Goal: Task Accomplishment & Management: Contribute content

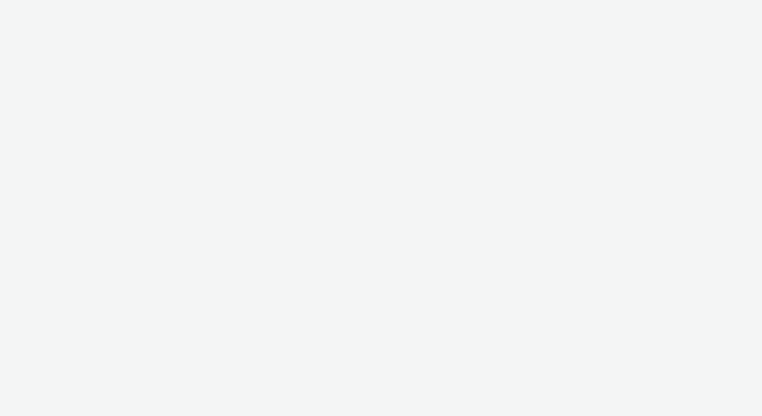
select select "97b78be7-b7c1-427d-93eb-a13be4d88a0a"
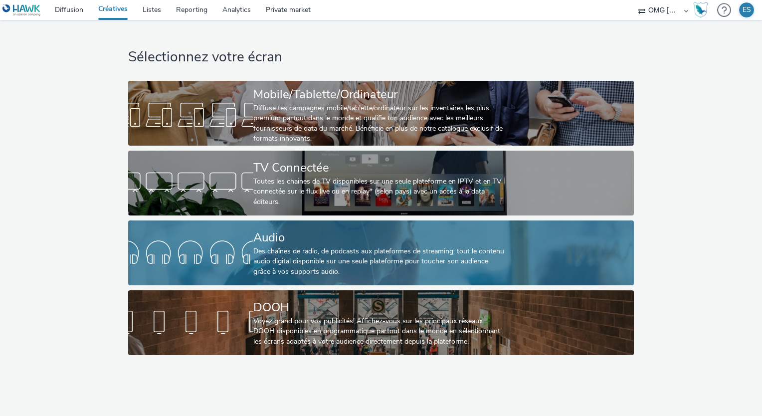
click at [316, 265] on div "Des chaînes de radio, de podcasts aux plateformes de streaming: tout le contenu…" at bounding box center [378, 261] width 251 height 30
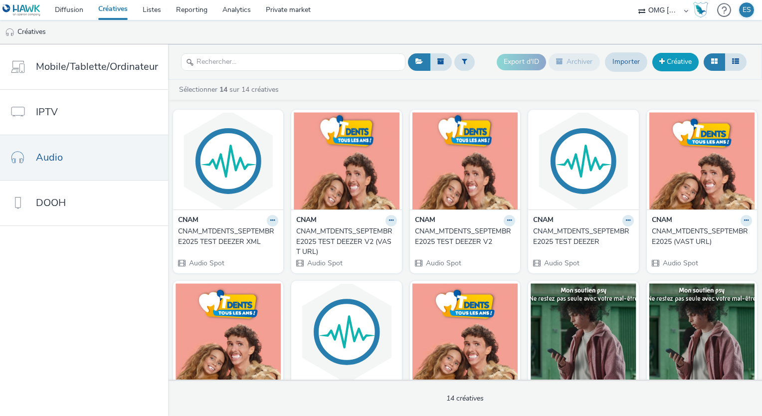
click at [679, 60] on link "Créative" at bounding box center [675, 62] width 46 height 18
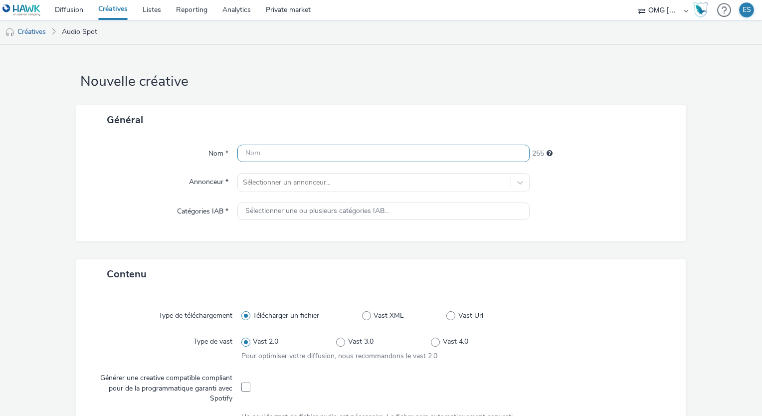
click at [268, 157] on input "text" at bounding box center [383, 153] width 292 height 17
click at [32, 31] on link "Créatives" at bounding box center [25, 32] width 51 height 24
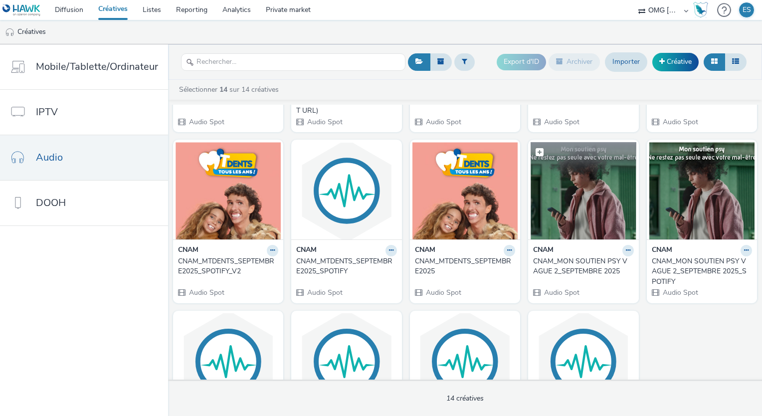
scroll to position [200, 0]
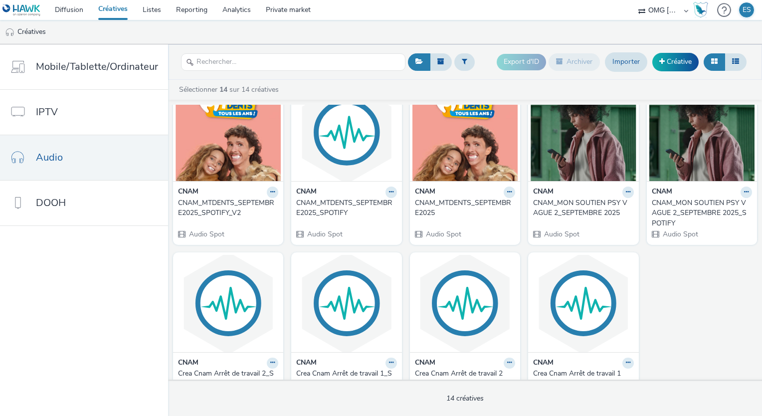
click at [437, 209] on div "CNAM_MTDENTS_SEPTEMBRE2025" at bounding box center [463, 208] width 96 height 20
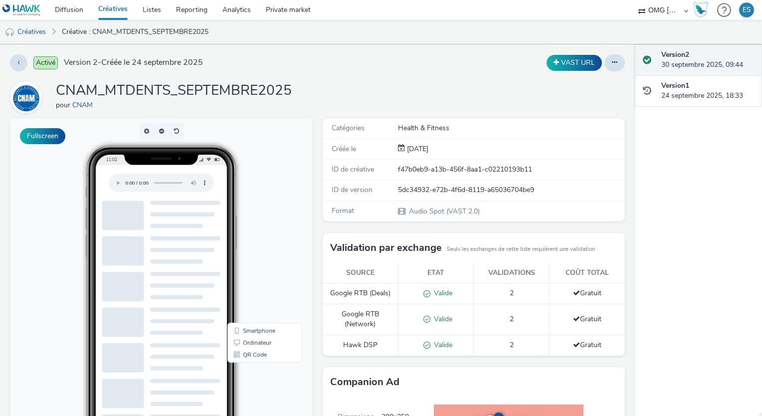
drag, startPoint x: 211, startPoint y: 99, endPoint x: 56, endPoint y: 89, distance: 155.4
click at [56, 89] on div "CNAM_MTDENTS_SEPTEMBRE2025 pour CNAM" at bounding box center [317, 97] width 615 height 32
click at [30, 36] on link "Créatives" at bounding box center [25, 32] width 51 height 24
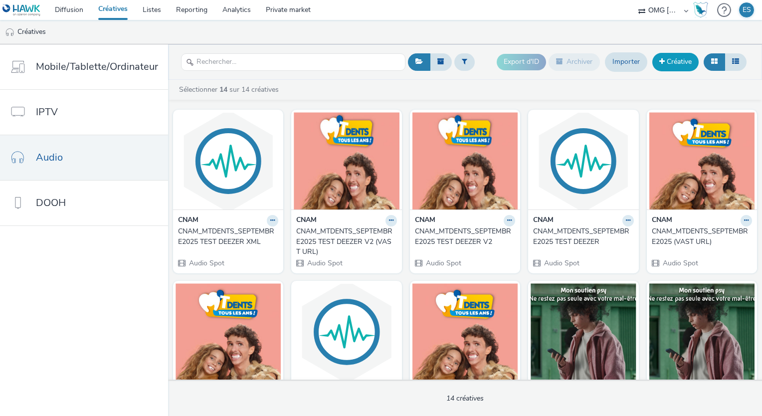
click at [664, 61] on link "Créative" at bounding box center [675, 62] width 46 height 18
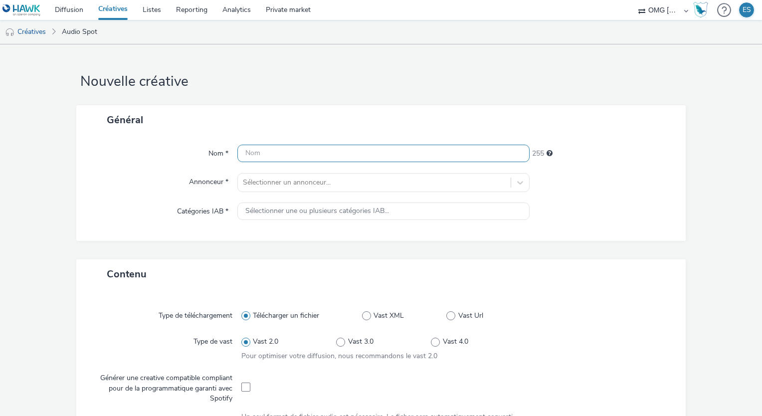
click at [248, 151] on input "text" at bounding box center [383, 153] width 292 height 17
paste input "CNAM_MTDENTS_SEPTEMBRE2025"
click at [305, 153] on input "CNAM_MTDENTS_SEPTEMBRE2025" at bounding box center [383, 153] width 292 height 17
type input "CNAM_MTDENTS_V2_SEPTEMBRE2025"
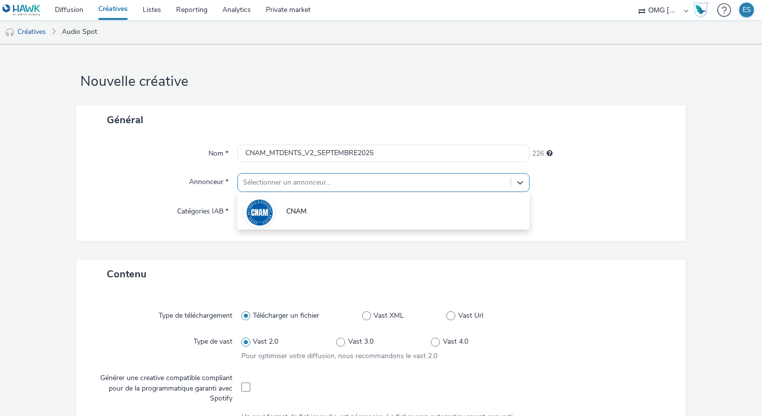
click at [327, 185] on div at bounding box center [374, 183] width 263 height 12
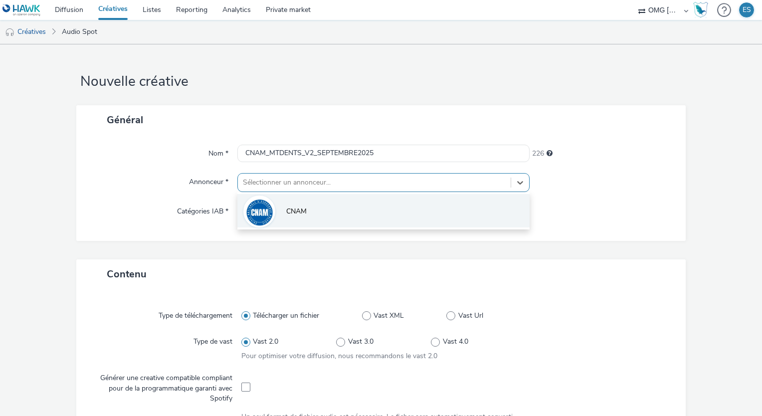
click at [327, 206] on li "CNAM" at bounding box center [383, 210] width 292 height 33
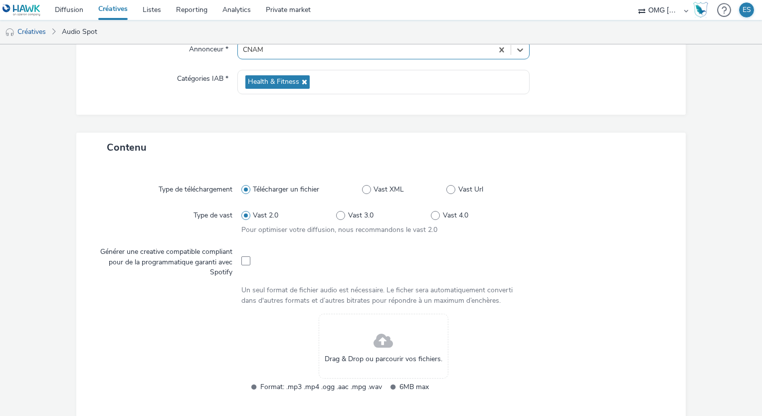
scroll to position [299, 0]
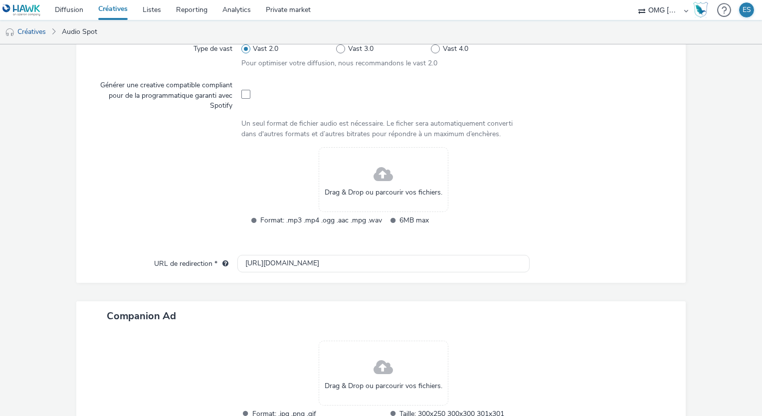
click at [347, 179] on div "Drag & Drop ou parcourir vos fichiers." at bounding box center [384, 179] width 130 height 65
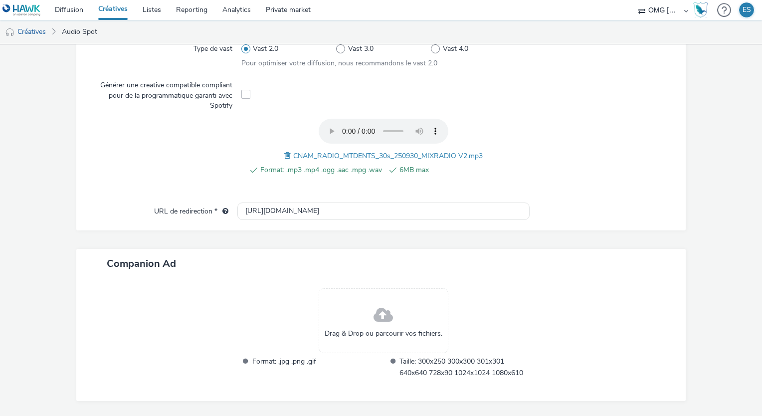
scroll to position [338, 0]
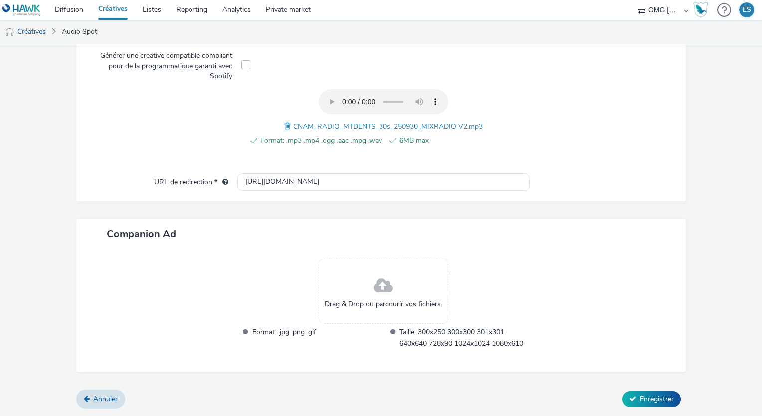
click at [343, 284] on div "Drag & Drop ou parcourir vos fichiers." at bounding box center [384, 291] width 130 height 65
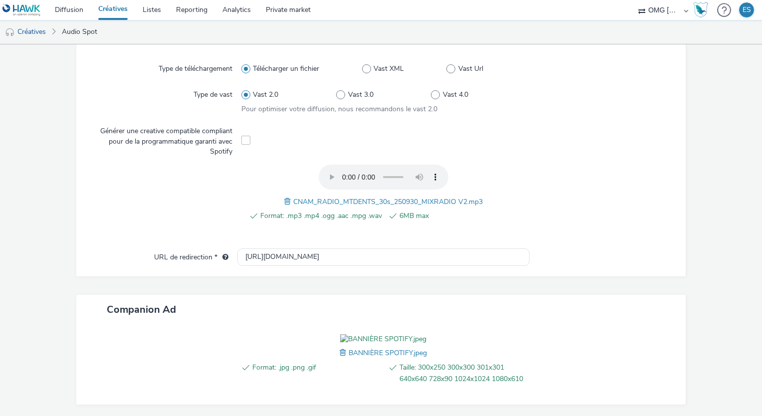
scroll to position [353, 0]
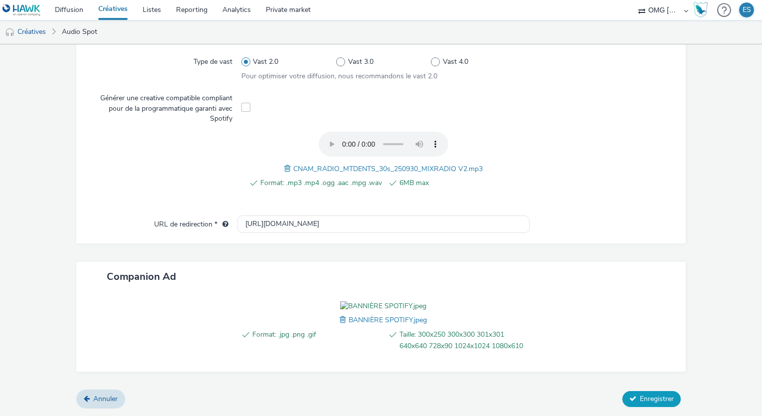
click at [656, 394] on button "Enregistrer" at bounding box center [651, 399] width 58 height 16
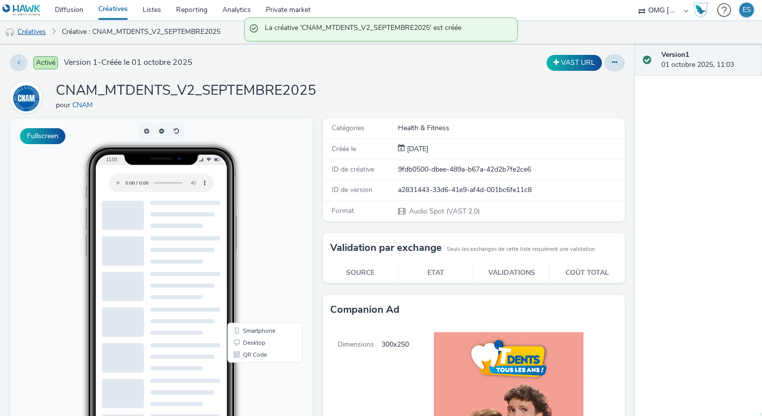
click at [37, 29] on link "Créatives" at bounding box center [25, 32] width 51 height 24
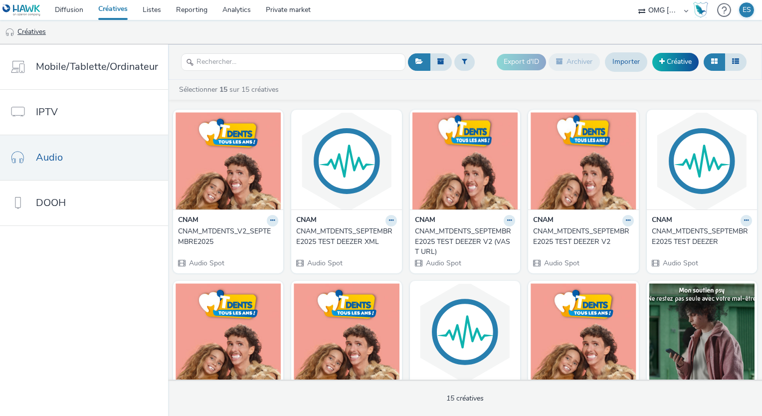
click at [26, 35] on link "Créatives" at bounding box center [25, 32] width 51 height 24
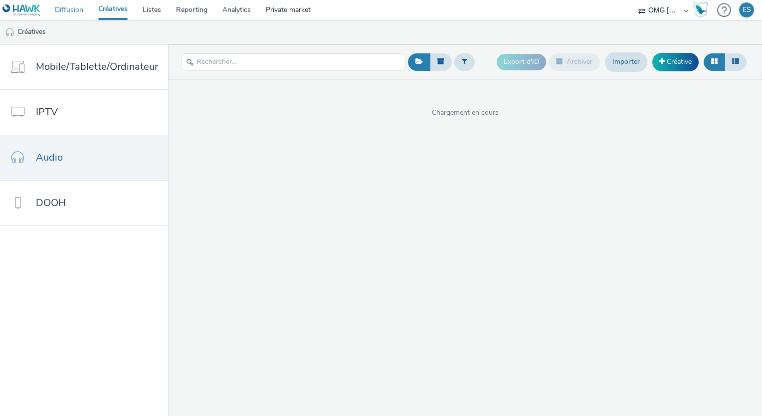
click at [77, 6] on link "Diffusion" at bounding box center [68, 10] width 43 height 20
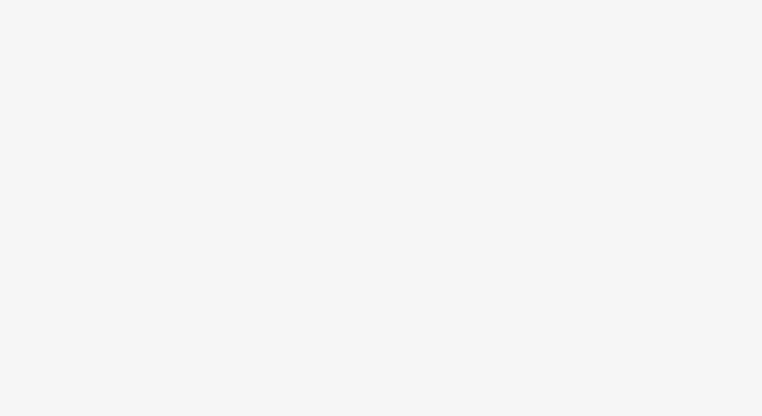
select select "97b78be7-b7c1-427d-93eb-a13be4d88a0a"
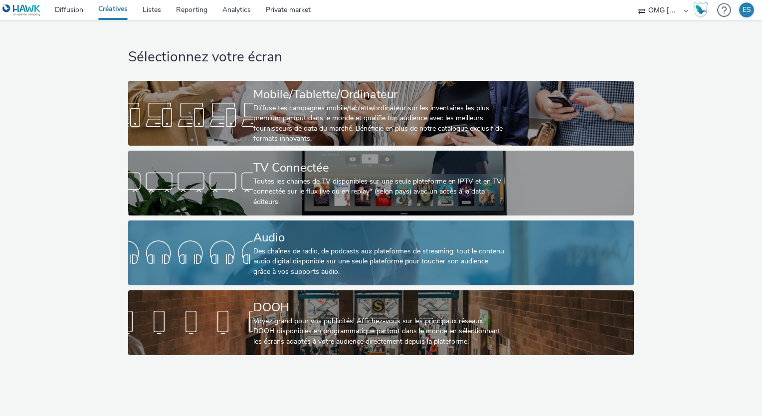
click at [304, 231] on div "Audio" at bounding box center [378, 237] width 251 height 17
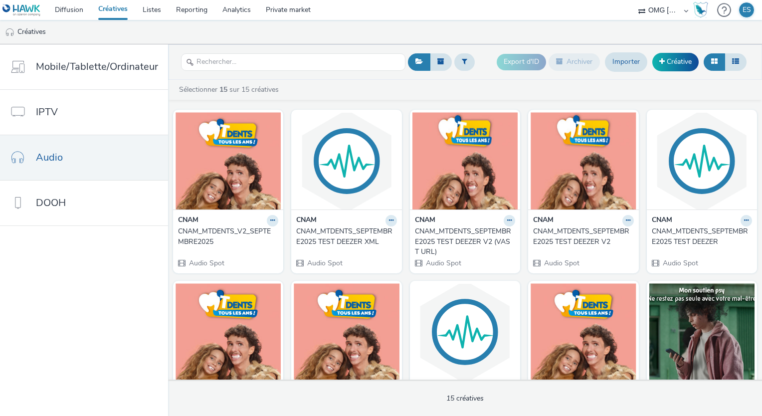
click at [241, 236] on div "CNAM_MTDENTS_V2_SEPTEMBRE2025" at bounding box center [226, 236] width 96 height 20
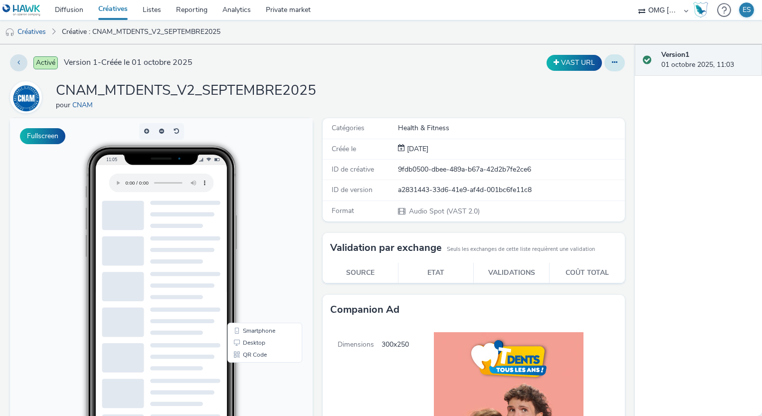
click at [611, 60] on button at bounding box center [615, 62] width 20 height 17
click at [577, 85] on link "Modifier" at bounding box center [587, 83] width 75 height 20
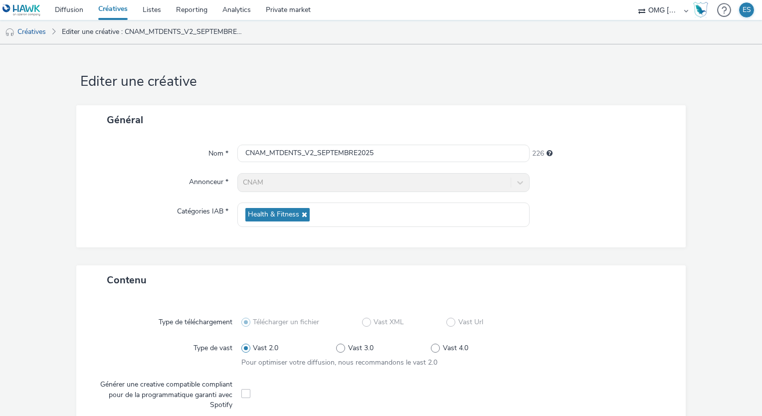
scroll to position [299, 0]
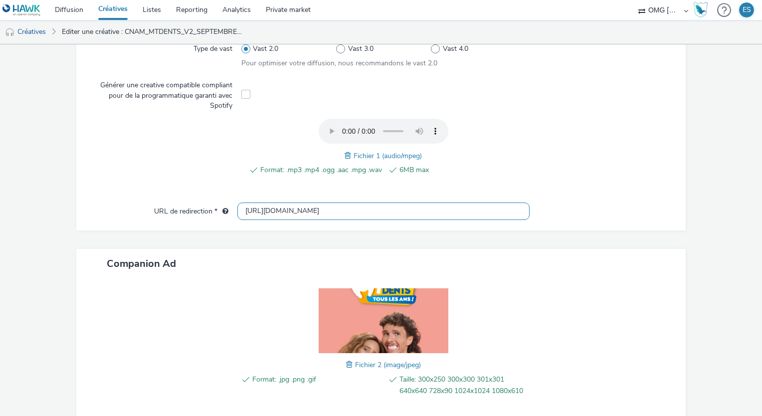
drag, startPoint x: 358, startPoint y: 210, endPoint x: 180, endPoint y: 203, distance: 178.7
click at [180, 203] on div "URL de redirection * http://assurance-maladie.ameli.fr" at bounding box center [381, 211] width 590 height 18
paste input "s://ad.doubleclick.net/ddm/clk/622142386;428737321;g;gdpr=${GDPR};gdpr_consent=…"
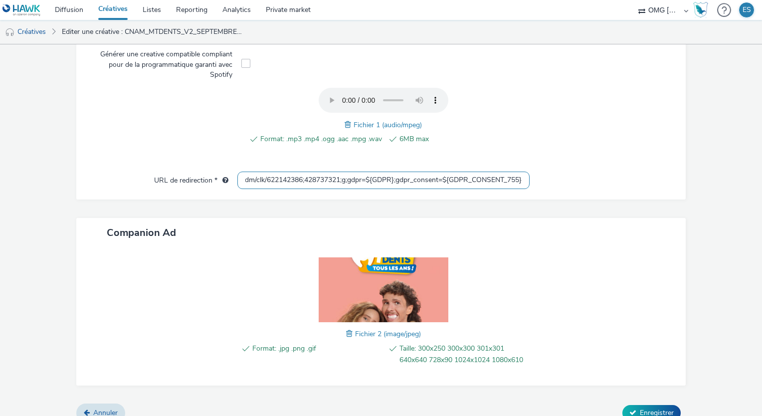
scroll to position [353, 0]
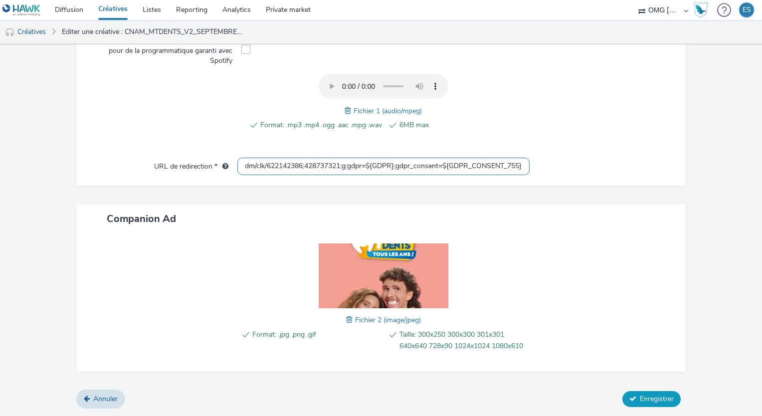
type input "https://ad.doubleclick.net/ddm/clk/622142386;428737321;g;gdpr=${GDPR};gdpr_cons…"
click at [631, 395] on form "Editer une créative Général Nom * CNAM_MTDENTS_V2_SEPTEMBRE2025 226 Annonceur *…" at bounding box center [381, 58] width 762 height 716
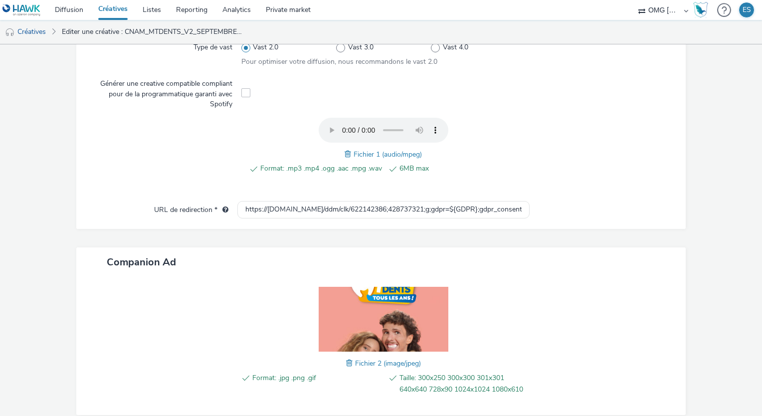
scroll to position [349, 0]
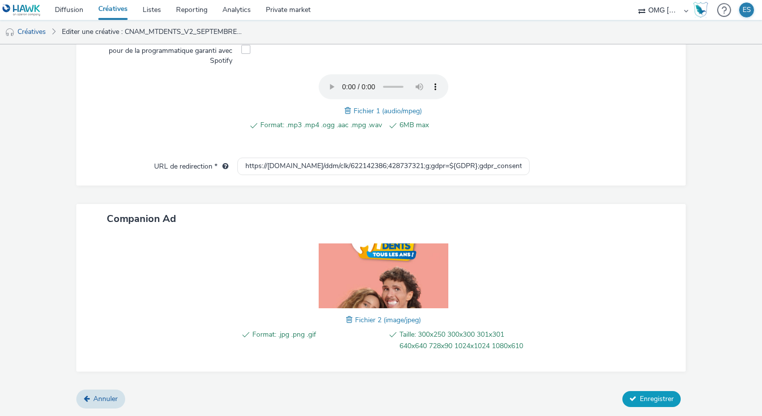
click at [637, 406] on button "Enregistrer" at bounding box center [651, 399] width 58 height 16
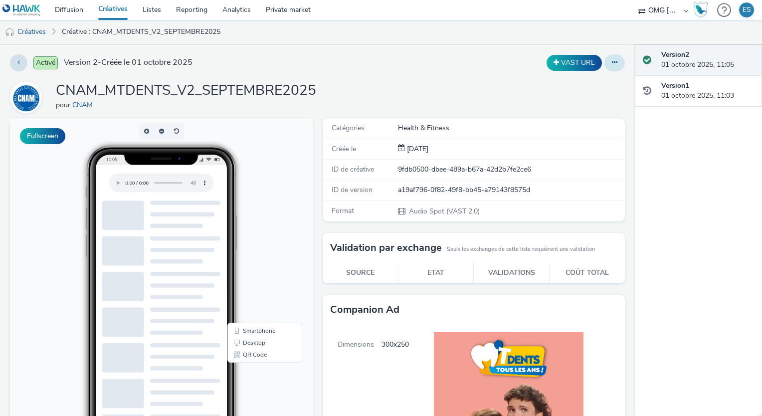
click at [610, 67] on button at bounding box center [615, 62] width 20 height 17
click at [578, 89] on link "Modifier" at bounding box center [587, 83] width 75 height 20
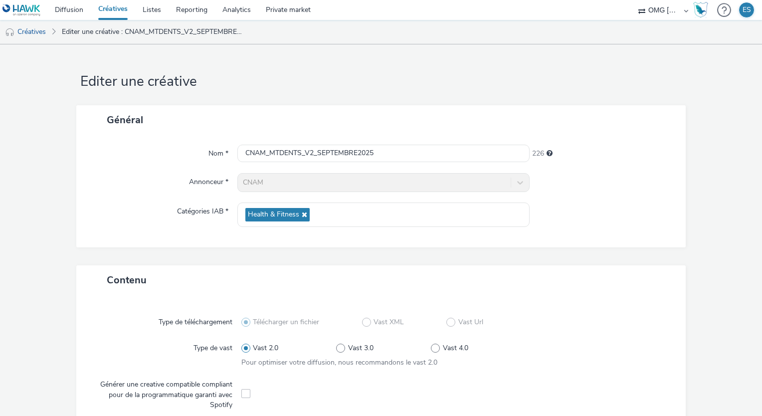
scroll to position [349, 0]
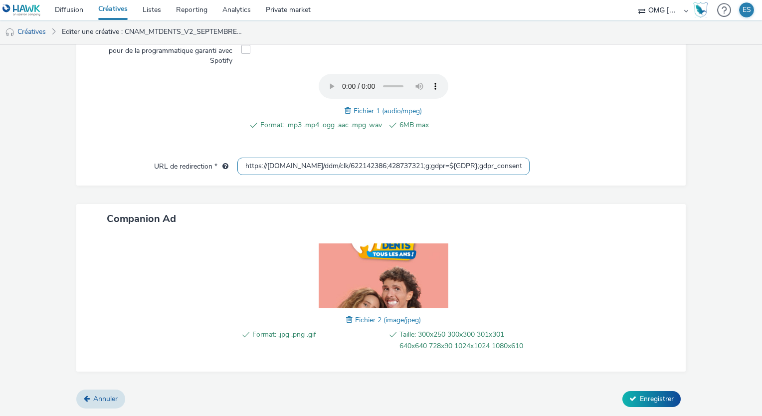
click at [521, 162] on input "https://ad.doubleclick.net/ddm/clk/622142386;428737321;g;gdpr=${GDPR};gdpr_cons…" at bounding box center [383, 166] width 292 height 17
click at [515, 165] on input "https://ad.doubleclick.net/ddm/clk/622142386;428737321;g;gdpr=${GDPR};gdpr_cons…" at bounding box center [383, 166] width 292 height 17
click at [26, 26] on link "Créatives" at bounding box center [25, 32] width 51 height 24
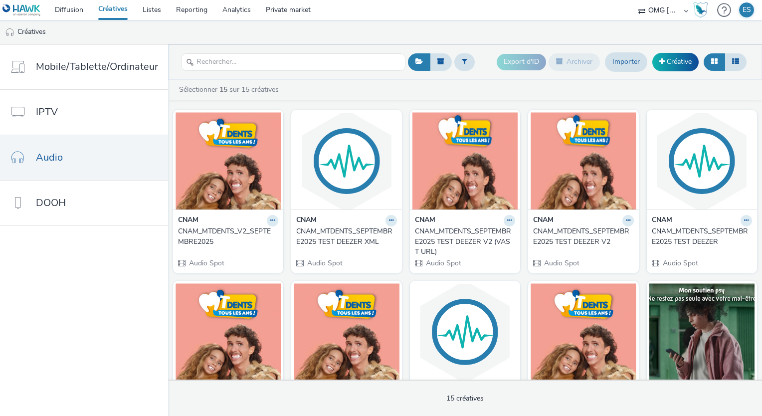
click at [475, 239] on div "CNAM_MTDENTS_SEPTEMBRE2025 TEST DEEZER V2 (VAST URL)" at bounding box center [463, 241] width 96 height 30
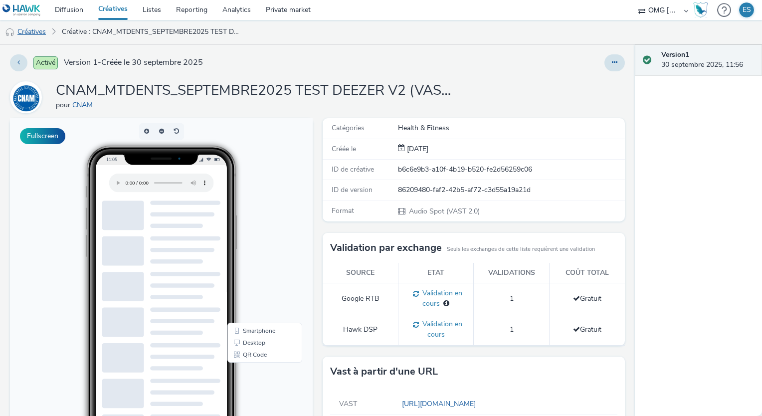
click at [42, 31] on link "Créatives" at bounding box center [25, 32] width 51 height 24
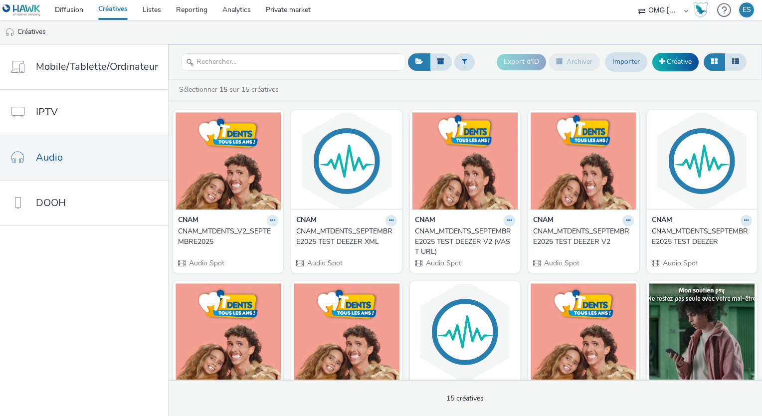
scroll to position [50, 0]
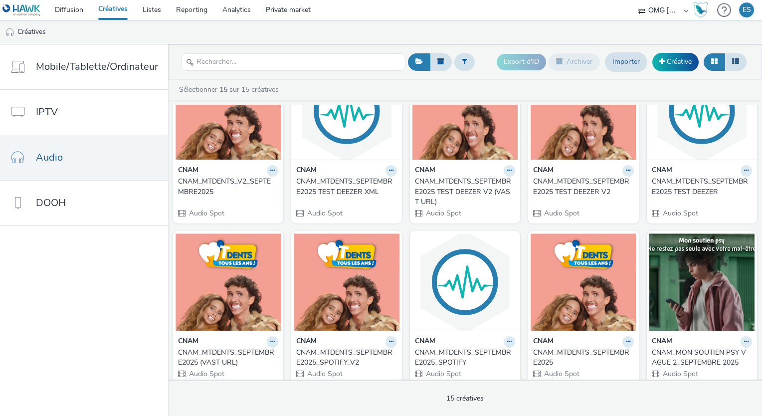
click at [571, 192] on div "CNAM_MTDENTS_SEPTEMBRE2025 TEST DEEZER V2" at bounding box center [581, 187] width 96 height 20
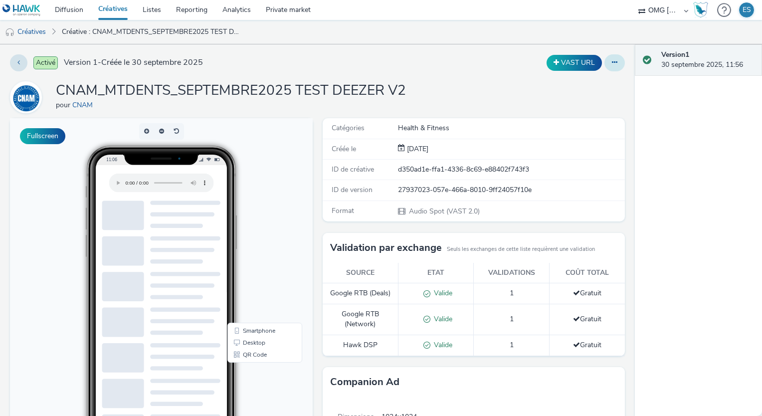
click at [612, 63] on icon at bounding box center [614, 62] width 5 height 7
click at [575, 88] on link "Modifier" at bounding box center [587, 83] width 75 height 20
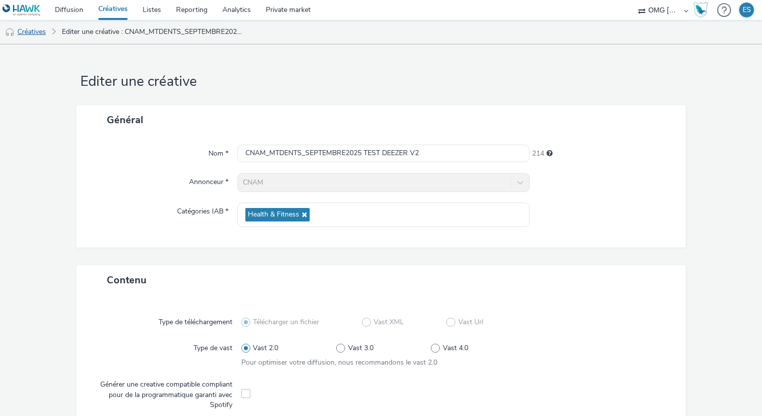
click at [35, 36] on link "Créatives" at bounding box center [25, 32] width 51 height 24
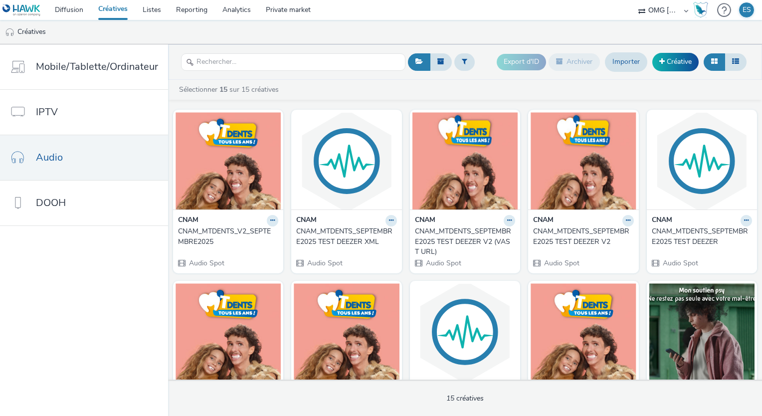
click at [116, 10] on link "Créatives" at bounding box center [113, 10] width 44 height 20
click at [73, 11] on link "Diffusion" at bounding box center [68, 10] width 43 height 20
